Goal: Browse casually

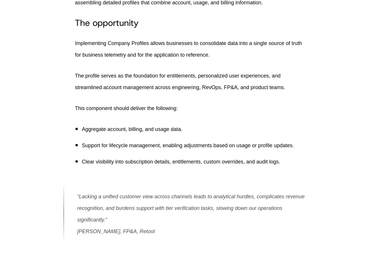
scroll to position [2531, 0]
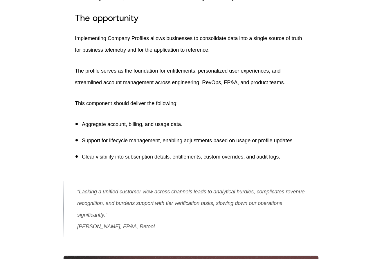
click at [96, 202] on p "“Lacking a unified customer view across channels leads to analytical hurdles, c…" at bounding box center [192, 203] width 230 height 35
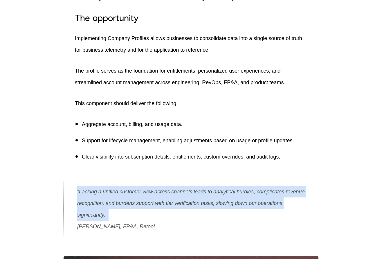
click at [96, 202] on p "“Lacking a unified customer view across channels leads to analytical hurdles, c…" at bounding box center [192, 203] width 230 height 35
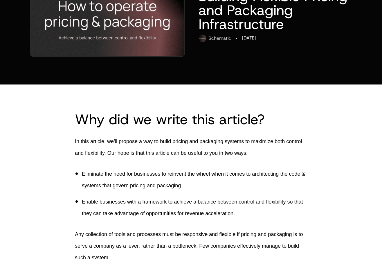
scroll to position [0, 0]
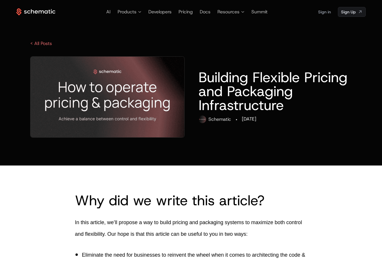
click at [43, 8] on div "AI Products Developers Pricing Docs Resources Summit Sign in Sign Up" at bounding box center [191, 12] width 350 height 10
click at [42, 10] on icon at bounding box center [35, 11] width 39 height 7
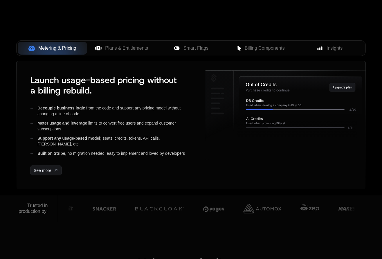
scroll to position [254, 0]
